Goal: Check status: Check status

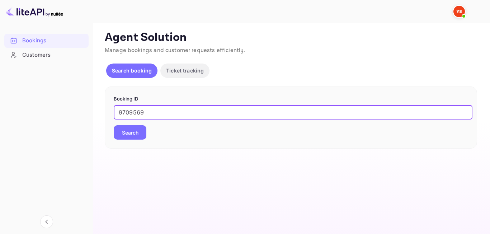
type input "9709569"
click at [136, 131] on button "Search" at bounding box center [130, 132] width 33 height 14
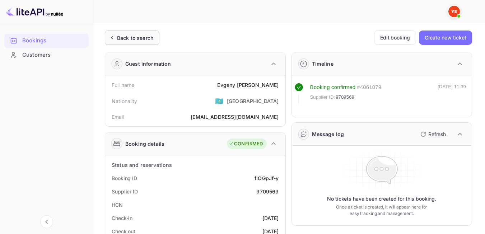
click at [146, 35] on div "Back to search" at bounding box center [135, 38] width 36 height 8
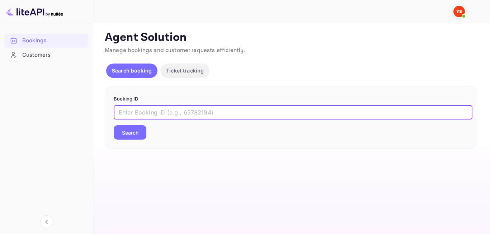
paste input "9683587"
type input "9683587"
click at [136, 130] on button "Search" at bounding box center [130, 132] width 33 height 14
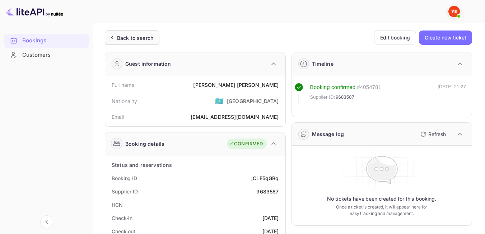
click at [129, 35] on div "Back to search" at bounding box center [135, 38] width 36 height 8
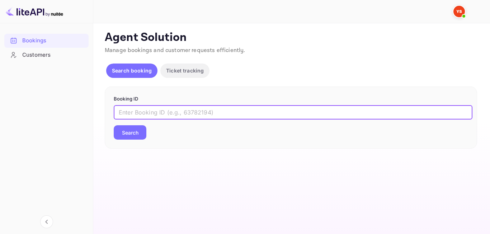
paste input "9712930"
type input "9712930"
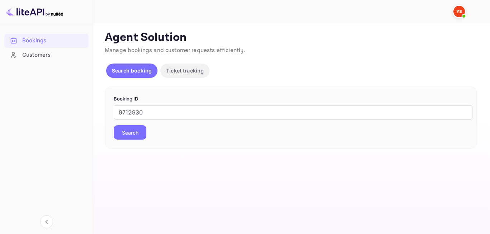
click at [132, 129] on button "Search" at bounding box center [130, 132] width 33 height 14
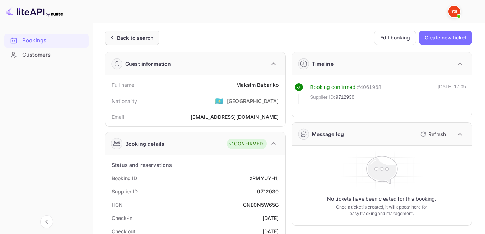
click at [145, 40] on div "Back to search" at bounding box center [135, 38] width 36 height 8
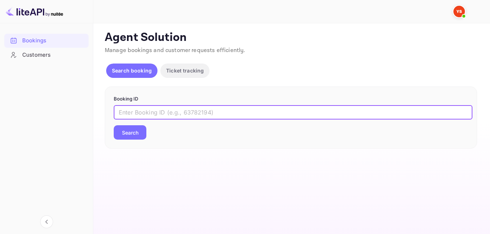
paste input "9312806"
type input "9312806"
click at [122, 136] on button "Search" at bounding box center [130, 132] width 33 height 14
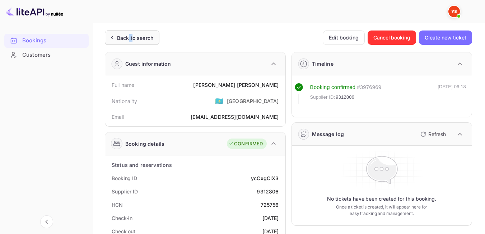
click at [124, 36] on div "Back to search" at bounding box center [135, 38] width 36 height 8
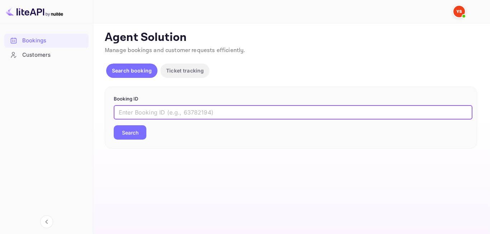
paste input "9448324"
type input "9448324"
click at [136, 127] on button "Search" at bounding box center [130, 132] width 33 height 14
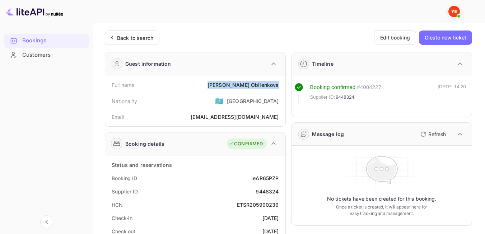
drag, startPoint x: 237, startPoint y: 85, endPoint x: 278, endPoint y: 86, distance: 41.3
click at [278, 86] on div "Maria Oblienkova" at bounding box center [242, 85] width 71 height 8
click at [209, 112] on div "Email omaria910@yandex.ru" at bounding box center [195, 116] width 174 height 13
click at [123, 43] on div "Back to search" at bounding box center [132, 37] width 55 height 14
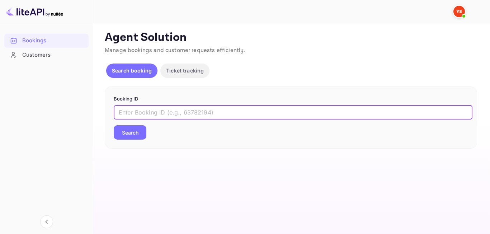
paste input "9632948"
type input "9632948"
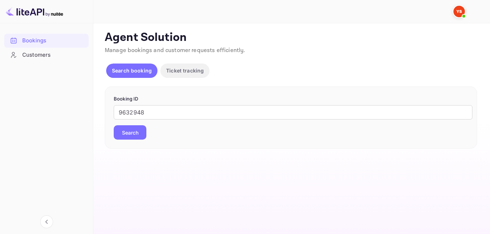
click at [120, 132] on button "Search" at bounding box center [130, 132] width 33 height 14
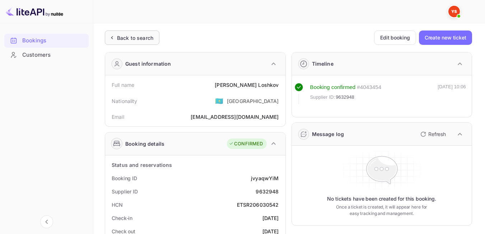
click at [108, 39] on icon at bounding box center [112, 37] width 8 height 7
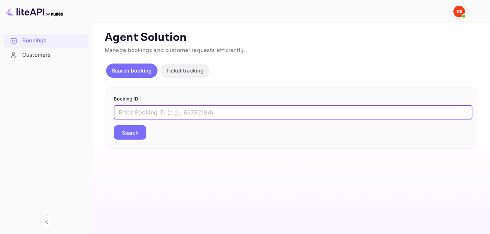
paste input "7957876"
type input "7957876"
click at [139, 127] on button "Search" at bounding box center [130, 132] width 33 height 14
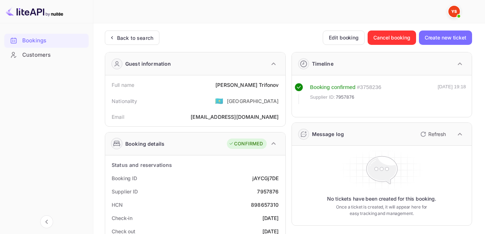
click at [140, 40] on div "Back to search" at bounding box center [135, 38] width 36 height 8
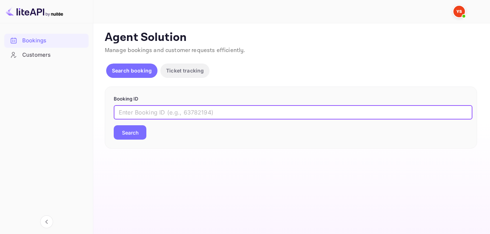
paste input "9567101"
type input "9567101"
click at [115, 132] on button "Search" at bounding box center [130, 132] width 33 height 14
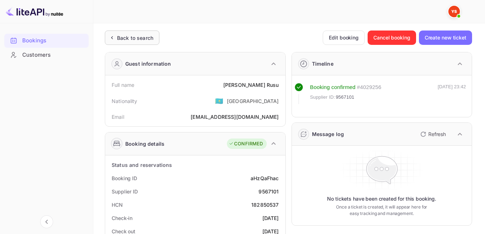
click at [142, 41] on div "Back to search" at bounding box center [135, 38] width 36 height 8
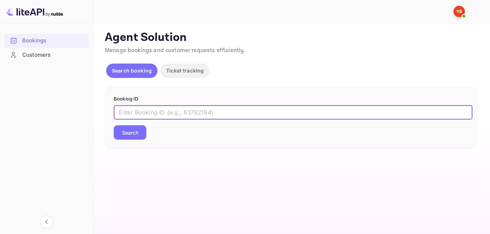
paste input "8782584"
type input "8782584"
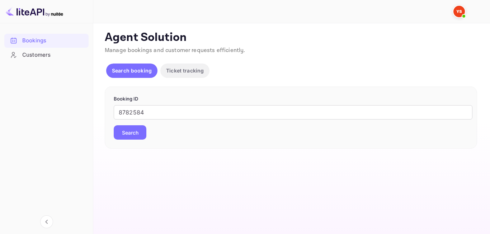
click at [136, 140] on div "Booking ID 8782584 ​ Search" at bounding box center [291, 117] width 372 height 62
click at [133, 133] on button "Search" at bounding box center [130, 132] width 33 height 14
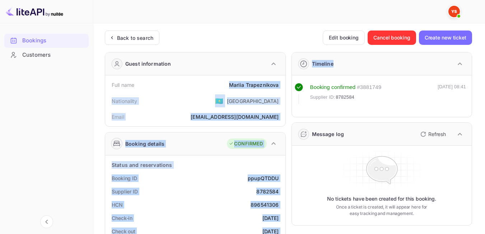
drag, startPoint x: 257, startPoint y: 84, endPoint x: 288, endPoint y: 84, distance: 30.5
click at [268, 82] on div "[PERSON_NAME]" at bounding box center [254, 85] width 50 height 8
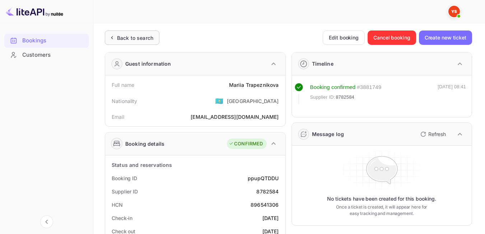
click at [158, 40] on div "Back to search" at bounding box center [132, 37] width 55 height 14
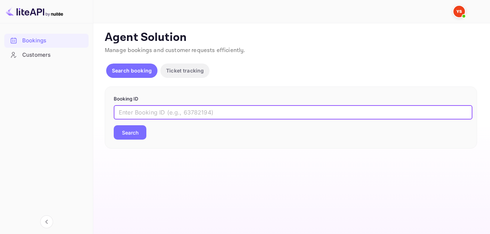
paste input "9578619"
type input "9578619"
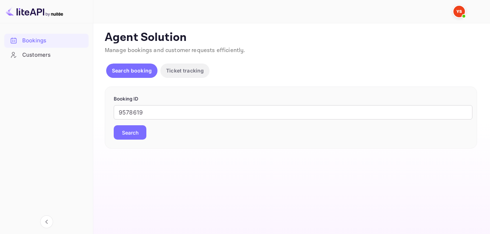
click at [142, 126] on button "Search" at bounding box center [130, 132] width 33 height 14
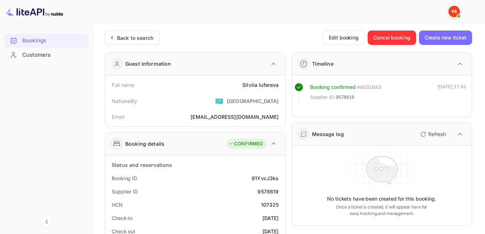
click at [246, 83] on div "Silviia [PERSON_NAME]" at bounding box center [260, 85] width 36 height 8
drag, startPoint x: 239, startPoint y: 84, endPoint x: 281, endPoint y: 84, distance: 41.6
click at [281, 84] on div "Full name [PERSON_NAME]" at bounding box center [195, 84] width 174 height 13
click at [215, 108] on div "Nationality 🇰🇿 [DEMOGRAPHIC_DATA]" at bounding box center [195, 100] width 174 height 19
